Goal: Find contact information: Find contact information

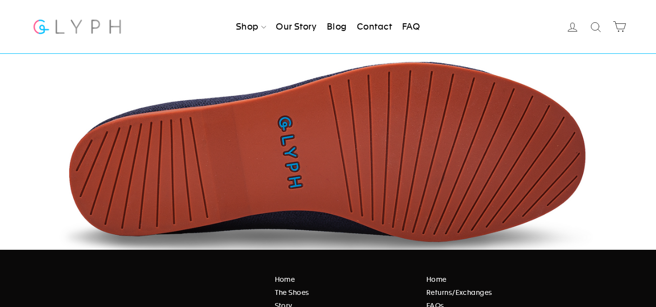
scroll to position [1658, 0]
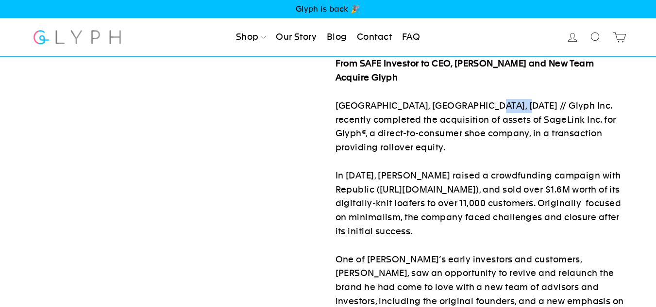
drag, startPoint x: 469, startPoint y: 104, endPoint x: 502, endPoint y: 102, distance: 33.1
copy p "Glyph Inc."
drag, startPoint x: 462, startPoint y: 102, endPoint x: 508, endPoint y: 103, distance: 45.7
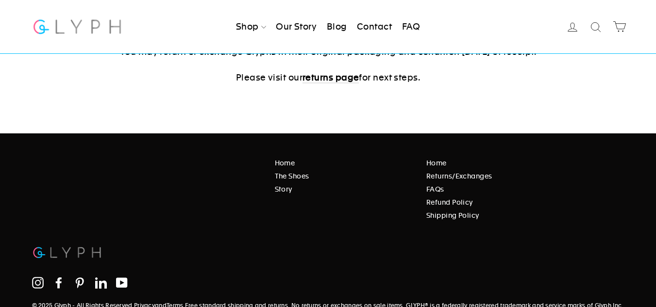
scroll to position [437, 0]
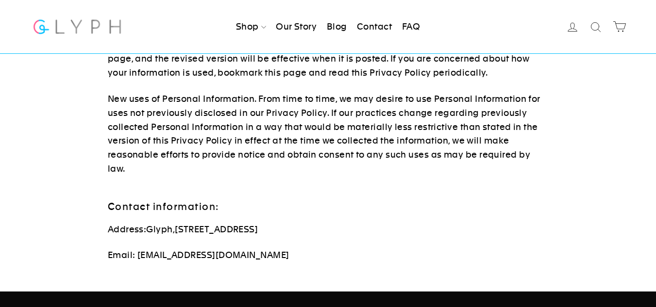
scroll to position [4466, 0]
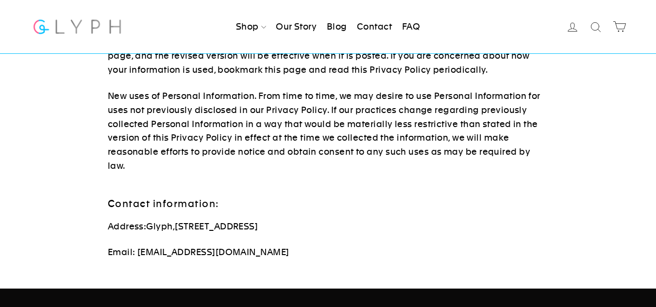
drag, startPoint x: 155, startPoint y: 167, endPoint x: 388, endPoint y: 163, distance: 233.5
copy span "support@glyph.earth"
drag, startPoint x: 274, startPoint y: 197, endPoint x: 134, endPoint y: 199, distance: 139.8
click at [134, 246] on p "Email: support@glyph.earth" at bounding box center [328, 253] width 441 height 14
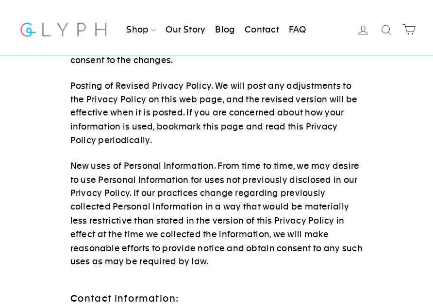
scroll to position [5934, 0]
